Goal: Information Seeking & Learning: Learn about a topic

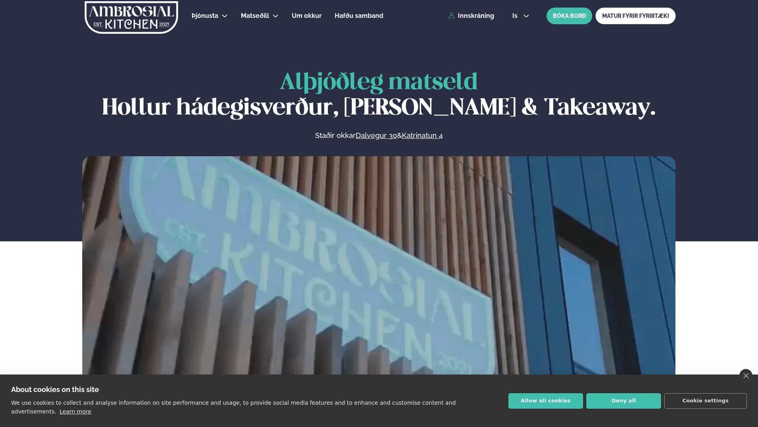
scroll to position [398, 0]
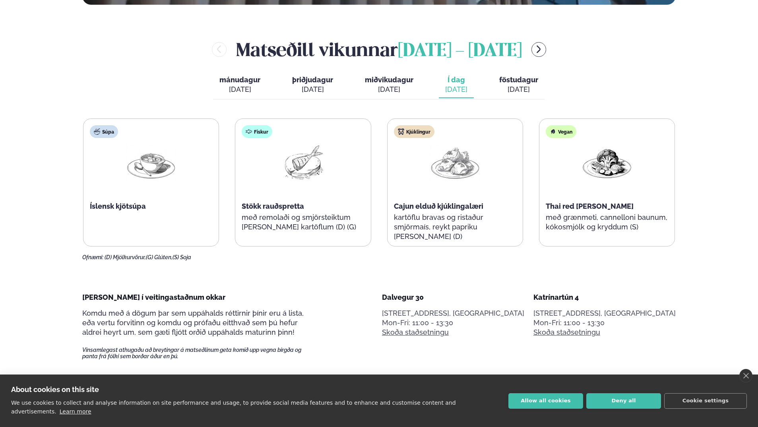
click at [391, 94] on button "miðvikudagur mið. [DATE]" at bounding box center [389, 85] width 61 height 26
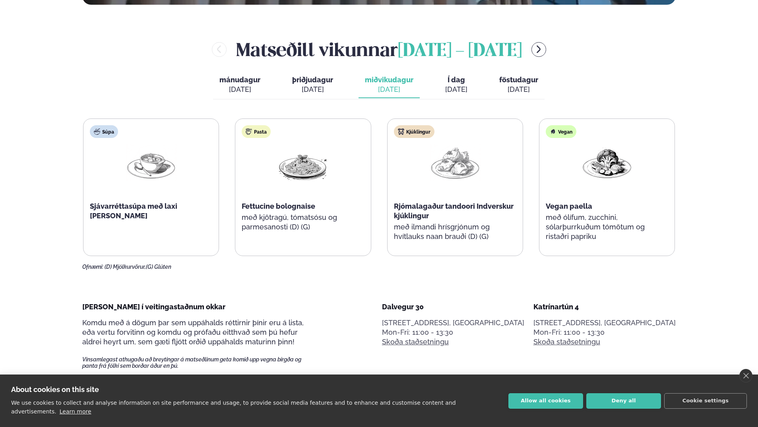
click at [448, 89] on div "[DATE]" at bounding box center [456, 90] width 22 height 10
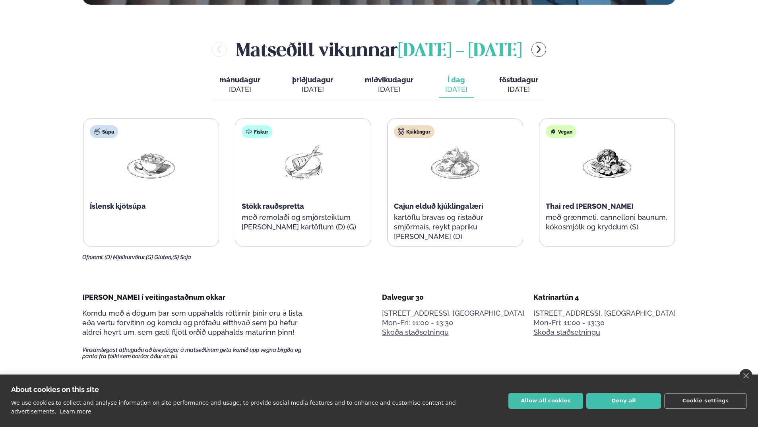
click at [269, 255] on div "Ofnæmi: (D) Mjólkurvörur, (G) Glúten, (S) Soja" at bounding box center [378, 257] width 593 height 6
click at [514, 87] on div "[DATE]" at bounding box center [518, 90] width 39 height 10
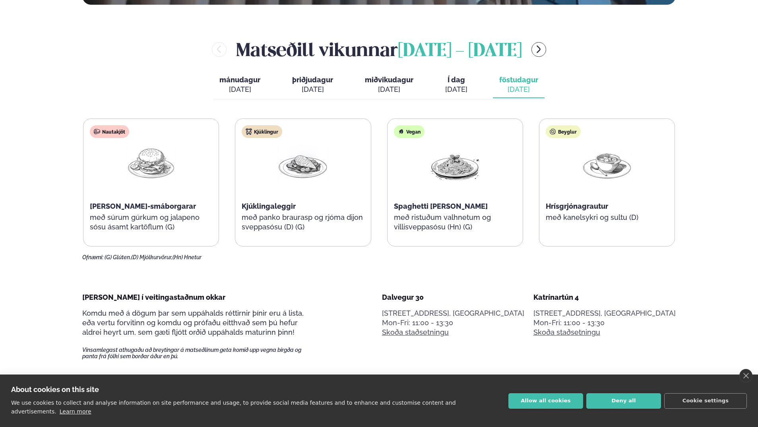
click at [393, 80] on span "miðvikudagur" at bounding box center [389, 80] width 48 height 8
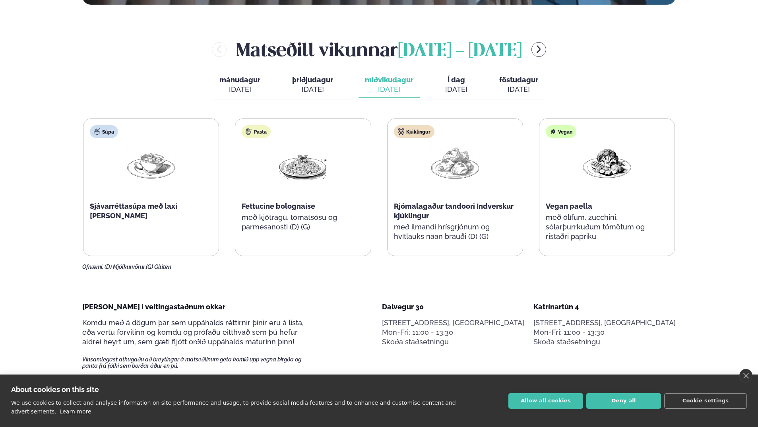
click at [518, 73] on button "föstudagur fös. ágú. 15" at bounding box center [519, 85] width 52 height 26
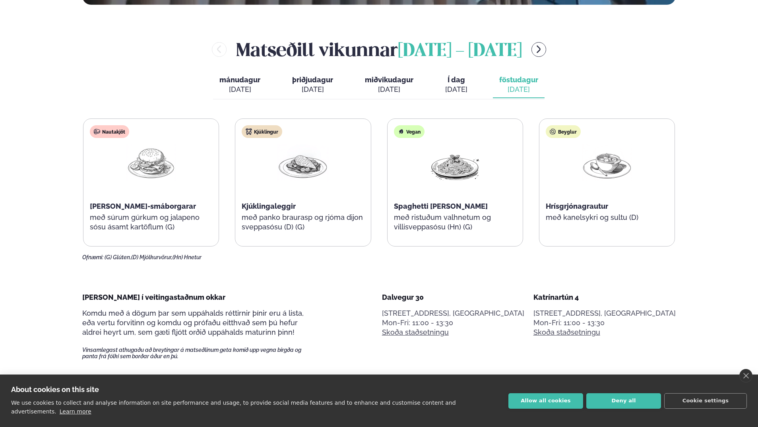
click at [473, 81] on button "Í dag Í d. ágú. 14" at bounding box center [456, 85] width 35 height 26
